Goal: Check status

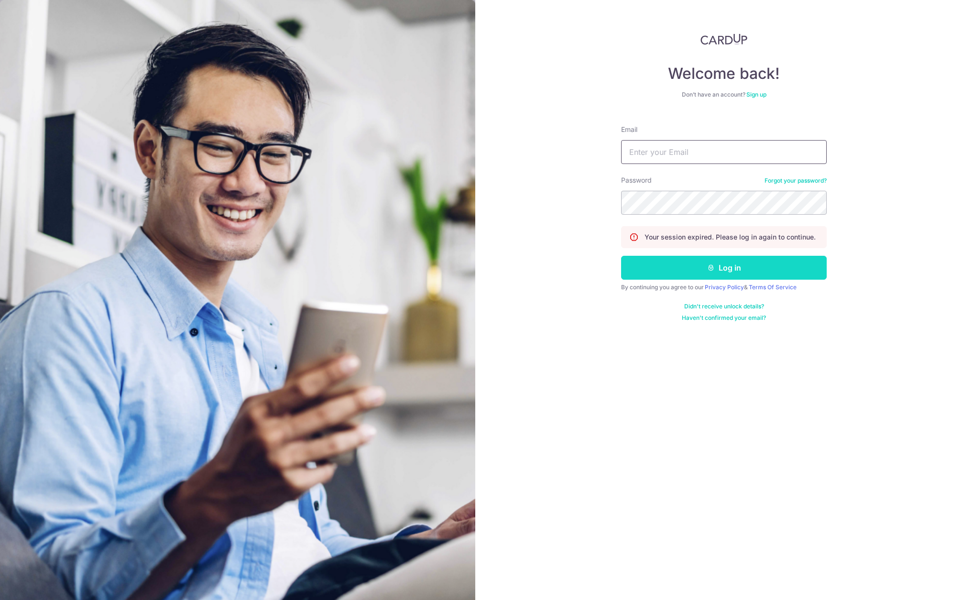
type input "[EMAIL_ADDRESS][DOMAIN_NAME]"
click at [660, 258] on button "Log in" at bounding box center [724, 268] width 206 height 24
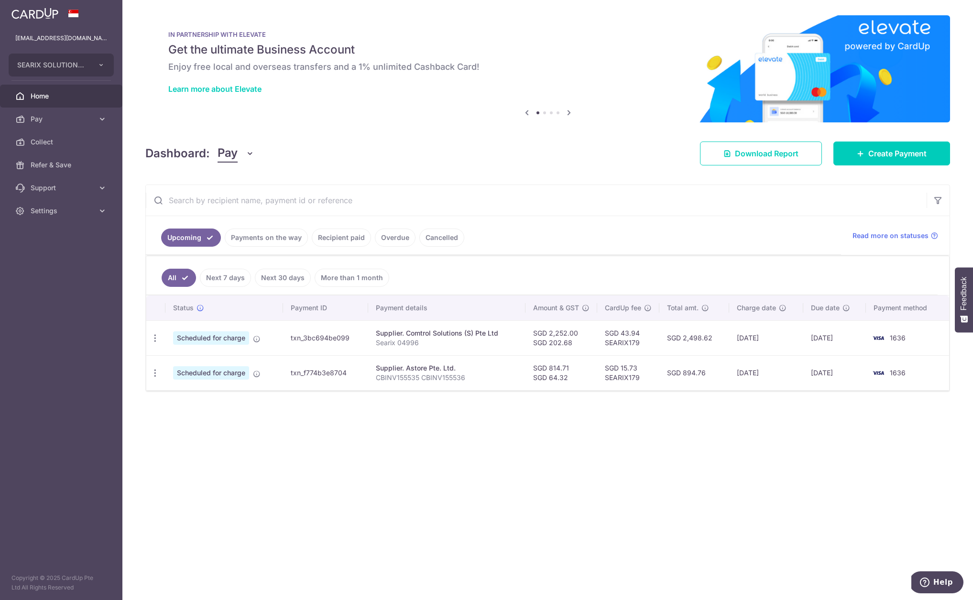
click at [337, 236] on link "Recipient paid" at bounding box center [341, 238] width 59 height 18
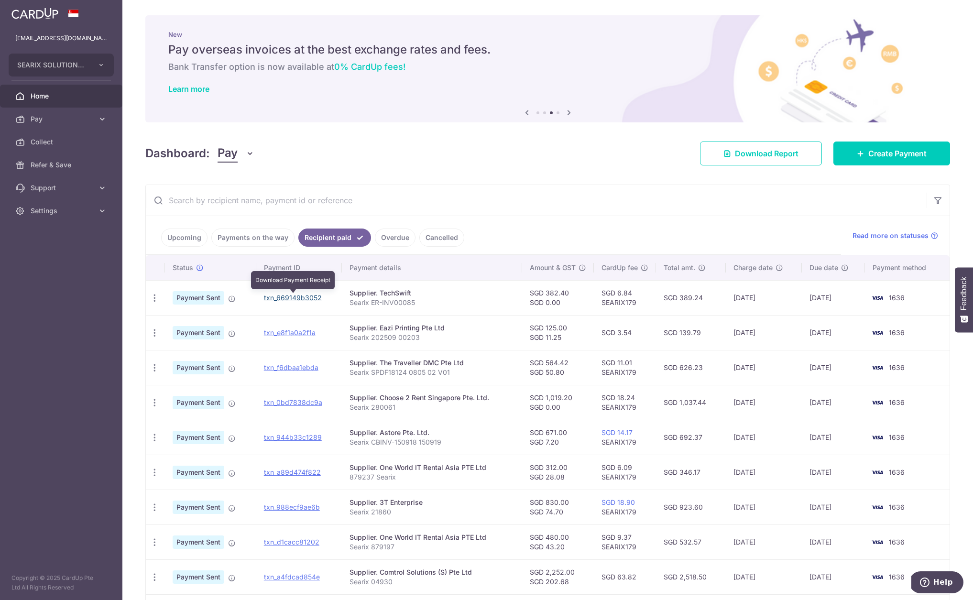
click at [285, 296] on link "txn_669149b3052" at bounding box center [293, 298] width 58 height 8
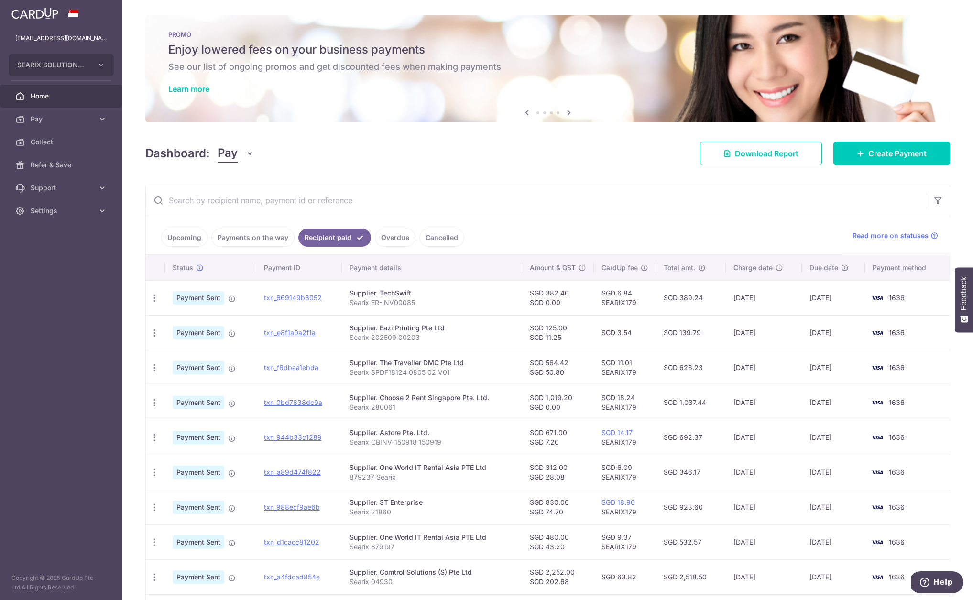
click at [595, 161] on div "Dashboard: Pay Pay Collect Download Report Create Payment" at bounding box center [547, 152] width 805 height 28
drag, startPoint x: 591, startPoint y: 167, endPoint x: 583, endPoint y: 229, distance: 62.6
click at [583, 229] on div "× Pause Schedule Pause all future payments in this series Pause just this one p…" at bounding box center [547, 300] width 851 height 600
click at [571, 174] on div "× Pause Schedule Pause all future payments in this series Pause just this one p…" at bounding box center [547, 300] width 851 height 600
drag, startPoint x: 555, startPoint y: 136, endPoint x: 546, endPoint y: 168, distance: 33.4
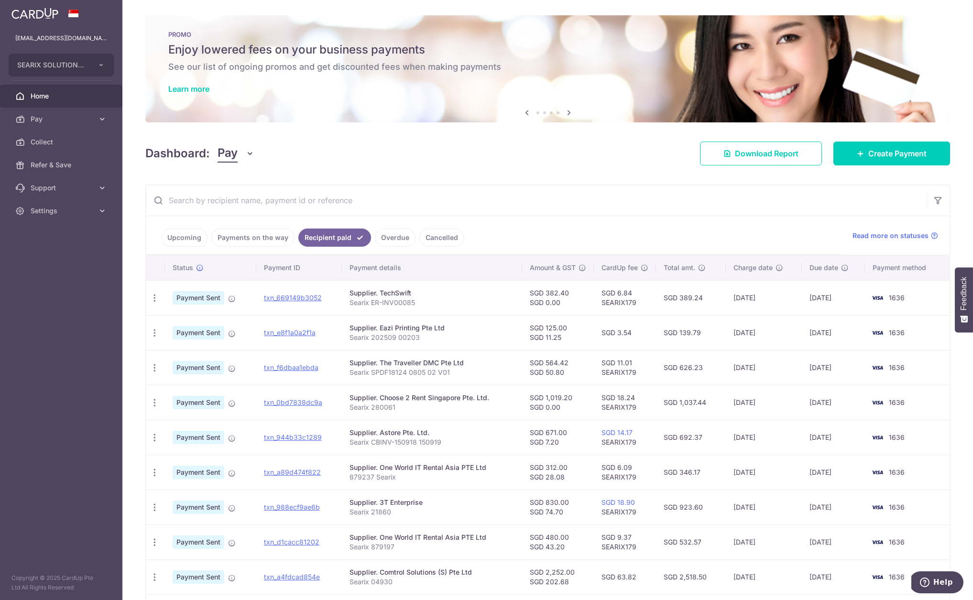
click at [546, 168] on div "× Pause Schedule Pause all future payments in this series Pause just this one p…" at bounding box center [547, 300] width 851 height 600
drag, startPoint x: 546, startPoint y: 168, endPoint x: 143, endPoint y: 143, distance: 402.9
click at [143, 143] on div "× Pause Schedule Pause all future payments in this series Pause just this one p…" at bounding box center [547, 300] width 851 height 600
drag, startPoint x: 146, startPoint y: 150, endPoint x: 295, endPoint y: 155, distance: 148.3
click at [295, 155] on div "× Pause Schedule Pause all future payments in this series Pause just this one p…" at bounding box center [547, 300] width 851 height 600
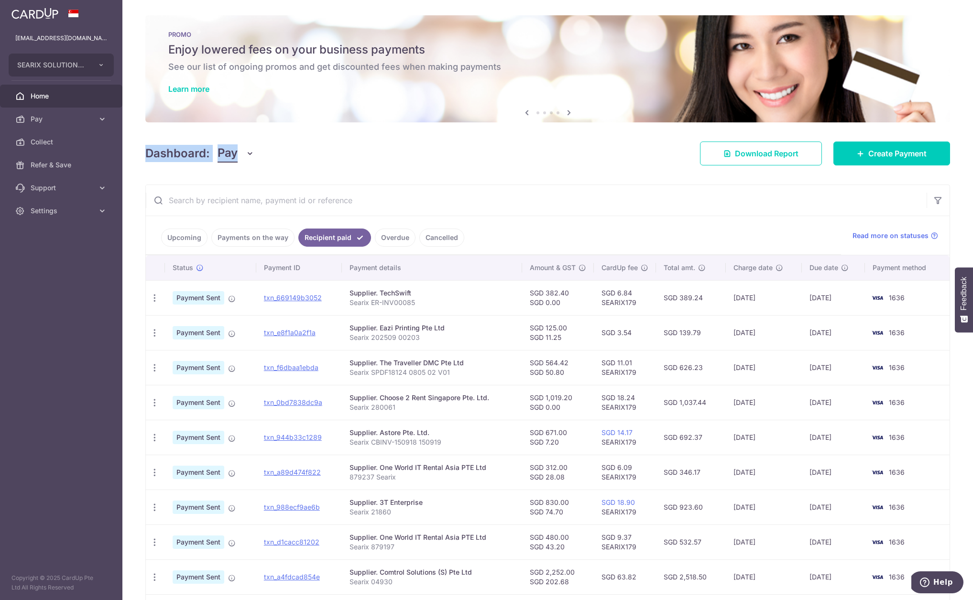
click at [295, 155] on div "Dashboard: Pay Pay Collect Download Report Create Payment" at bounding box center [547, 152] width 805 height 28
